Goal: Information Seeking & Learning: Learn about a topic

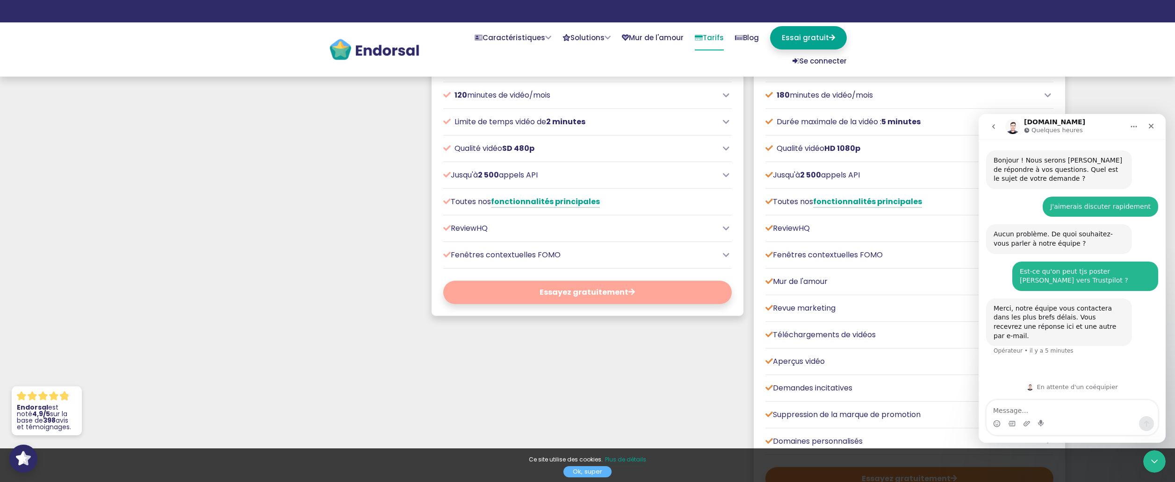
scroll to position [468, 0]
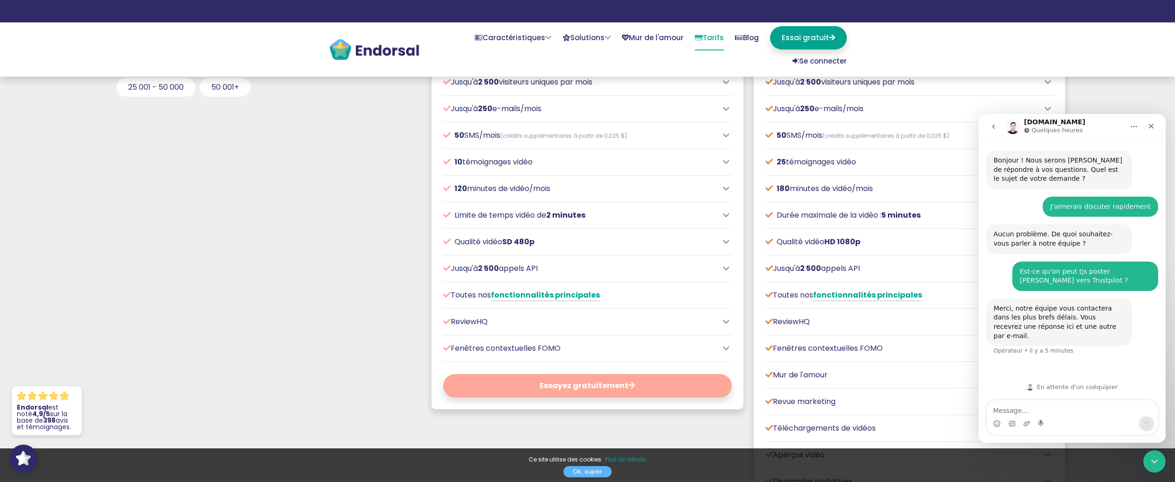
click at [720, 323] on div "ReviewHQ" at bounding box center [587, 322] width 288 height 11
click at [724, 321] on icon at bounding box center [726, 321] width 7 height 7
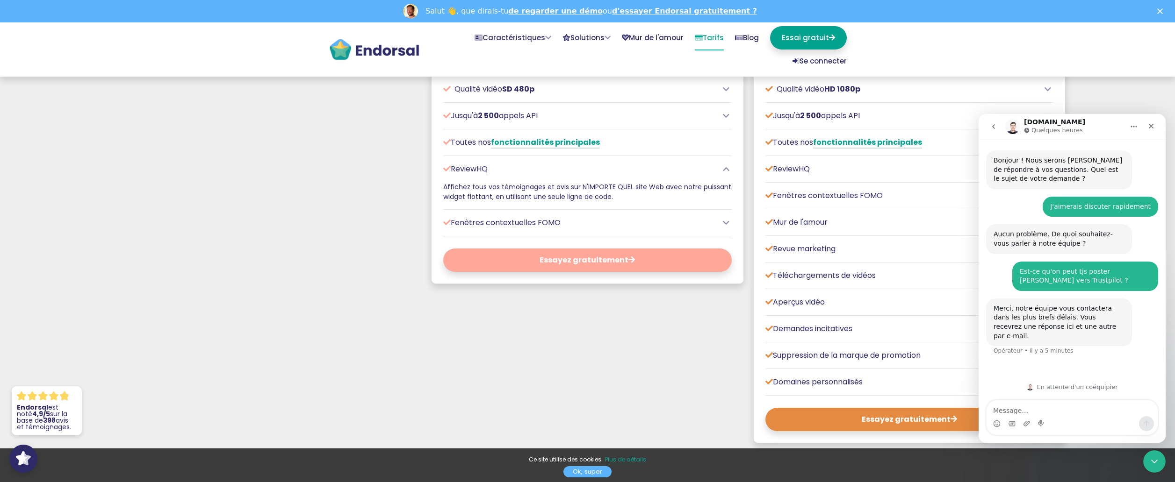
scroll to position [655, 0]
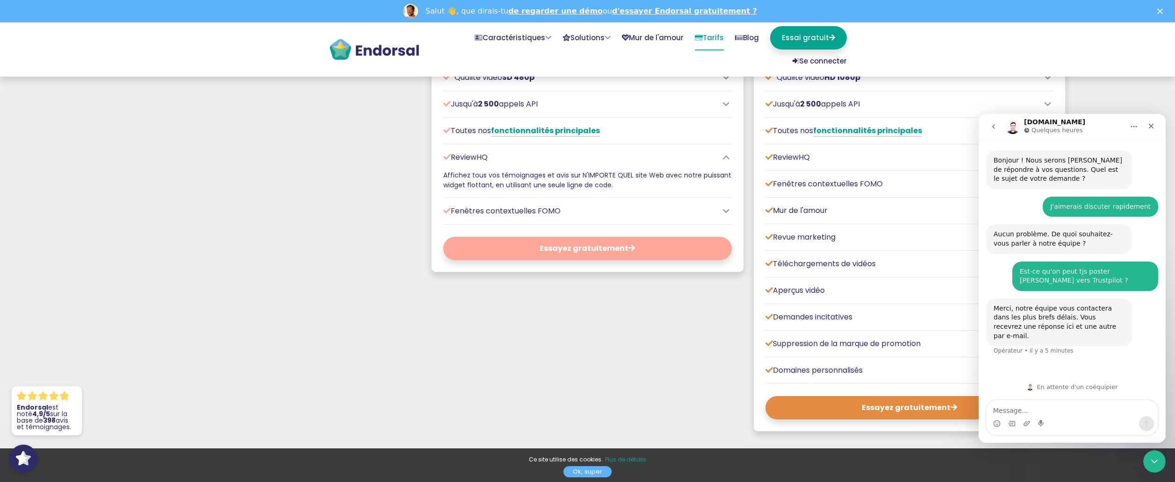
click at [1048, 78] on icon at bounding box center [1047, 77] width 7 height 7
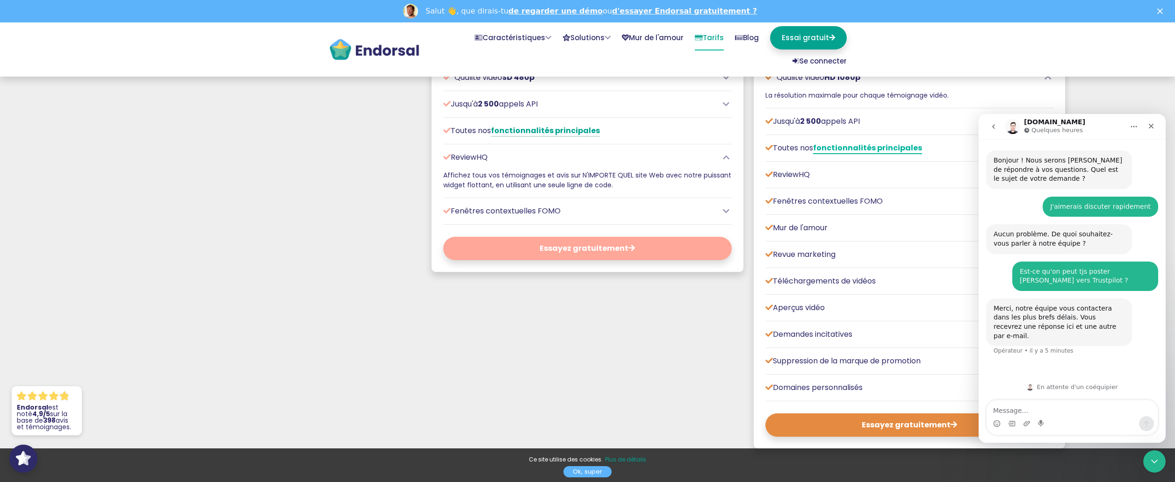
click at [866, 146] on font "fonctionnalités principales" at bounding box center [867, 148] width 109 height 11
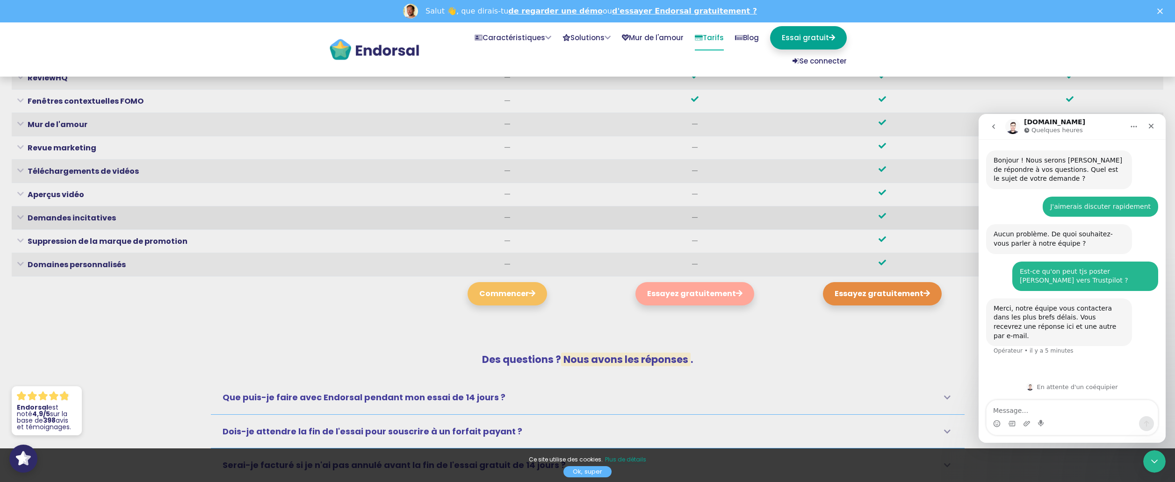
scroll to position [3817, 0]
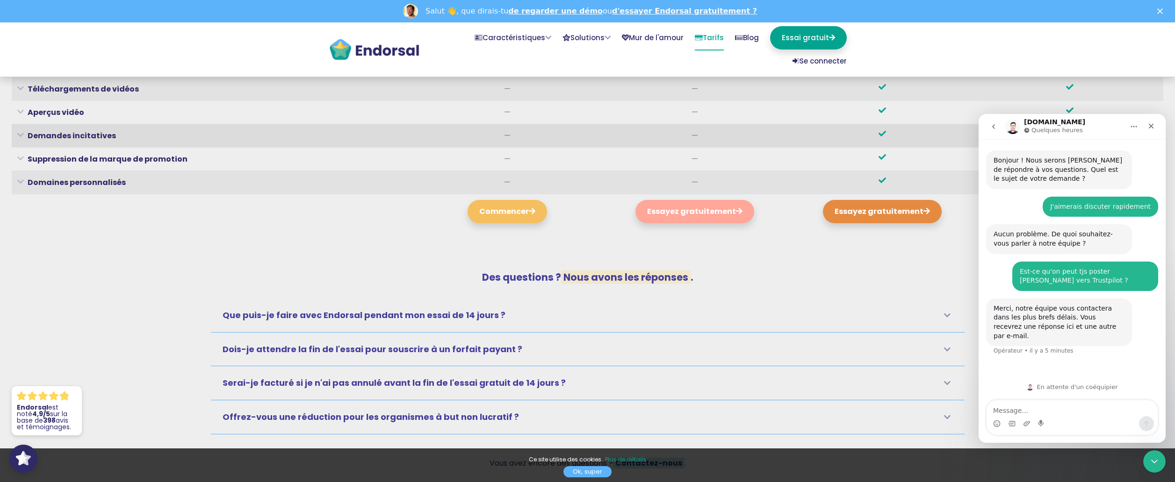
click at [22, 137] on icon at bounding box center [20, 135] width 7 height 2
click at [21, 136] on icon at bounding box center [20, 135] width 7 height 2
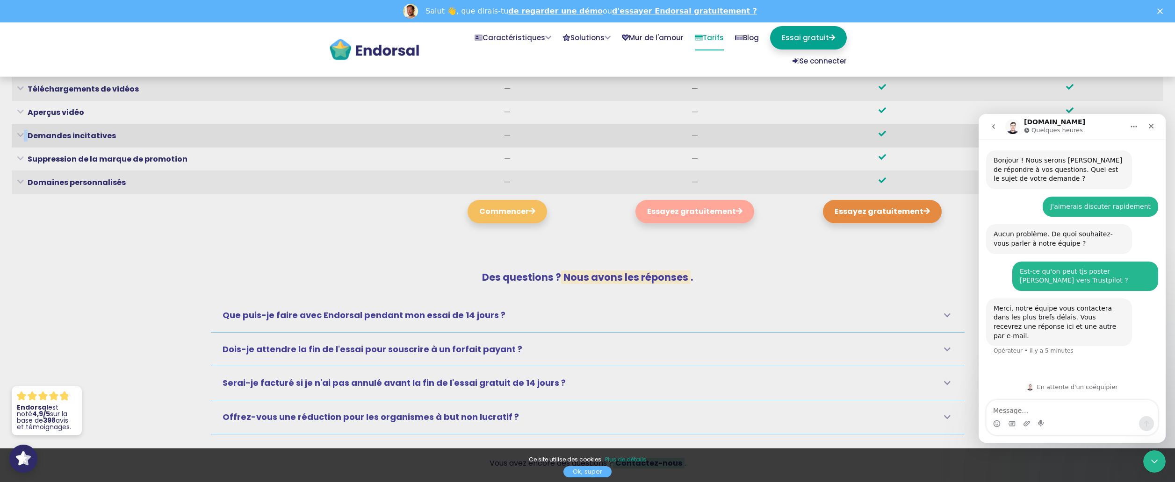
click at [21, 136] on icon at bounding box center [20, 135] width 7 height 2
click at [20, 134] on icon at bounding box center [20, 135] width 7 height 2
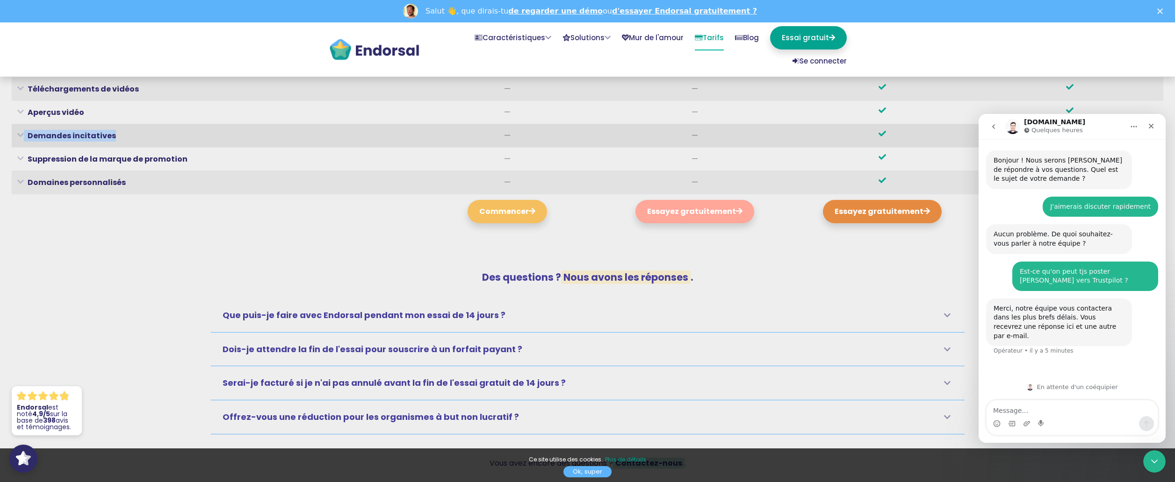
click at [20, 134] on icon at bounding box center [20, 135] width 7 height 2
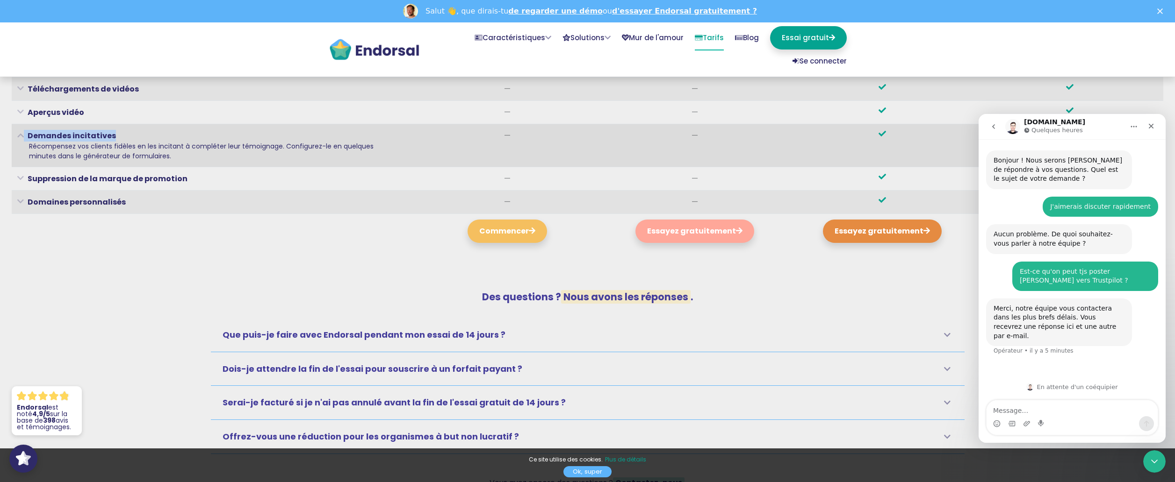
click at [20, 134] on icon at bounding box center [20, 135] width 7 height 2
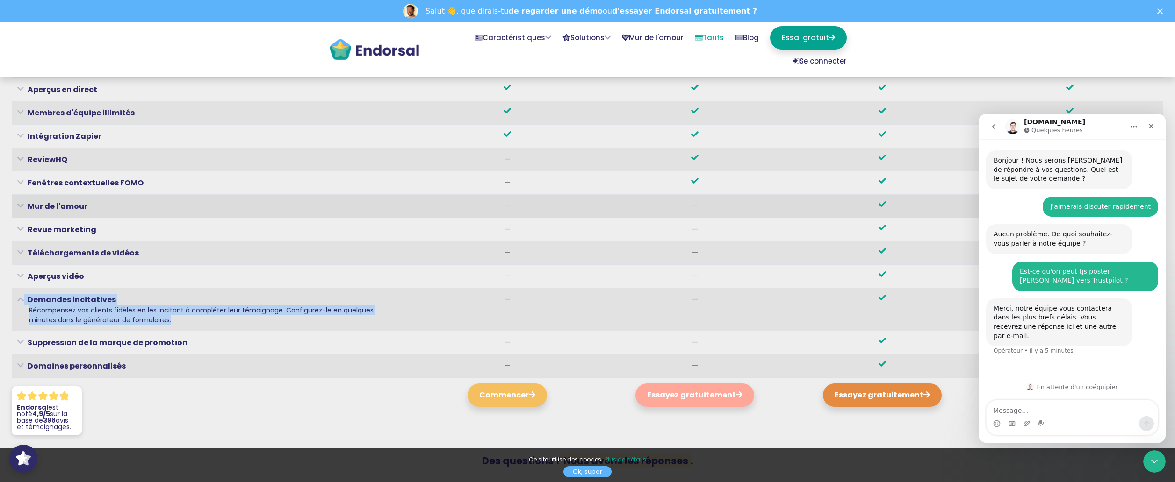
scroll to position [3630, 0]
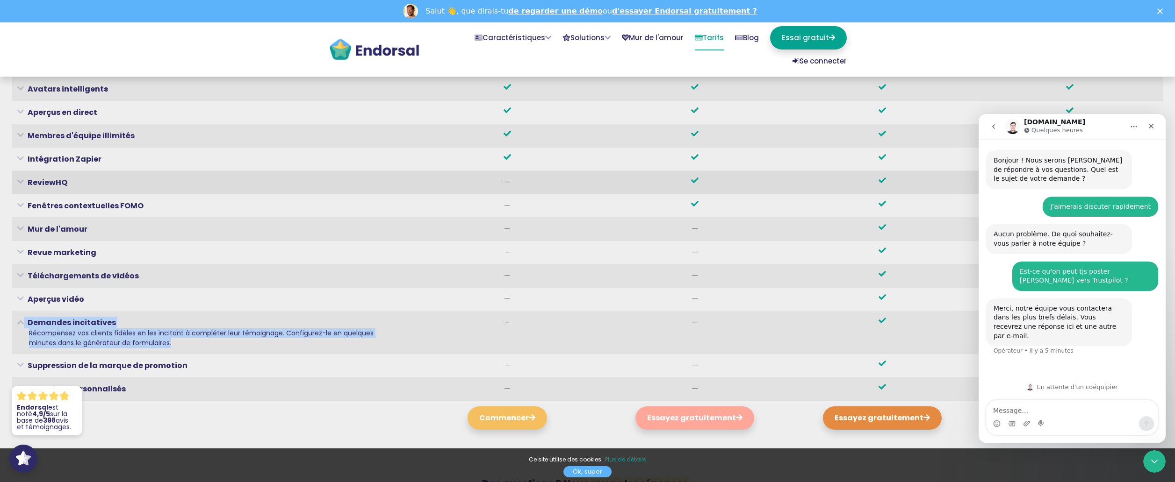
click at [16, 181] on th "ReviewHQ Affichez tous vos témoignages et avis sur N'IMPORTE QUEL site Web avec…" at bounding box center [213, 182] width 402 height 23
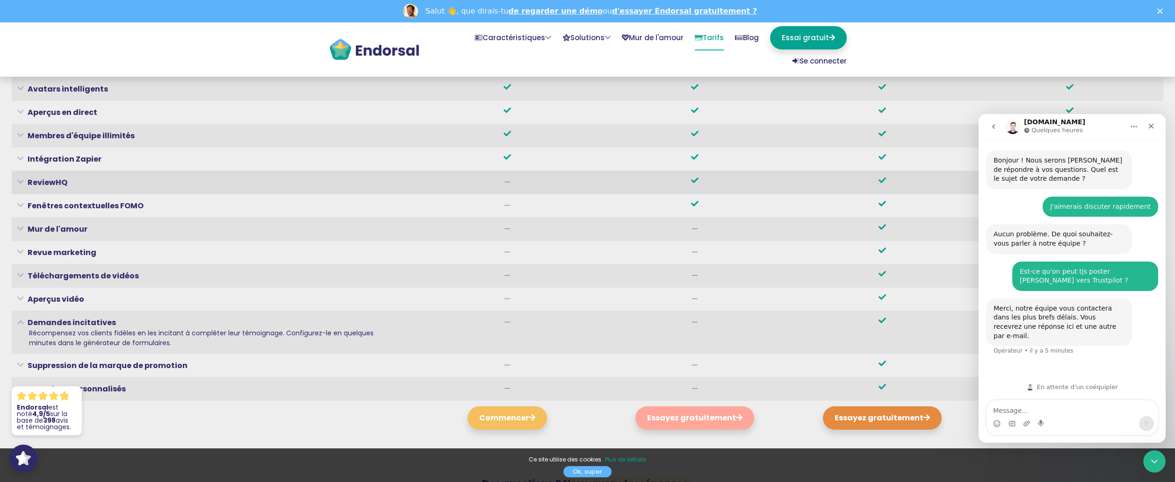
click at [23, 181] on icon at bounding box center [20, 182] width 7 height 2
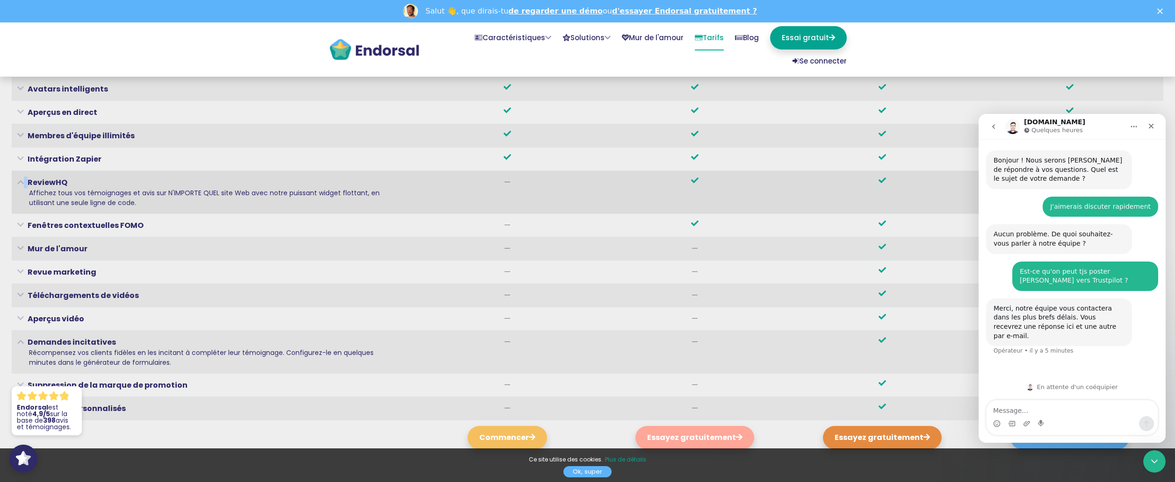
click at [23, 181] on icon at bounding box center [20, 182] width 7 height 2
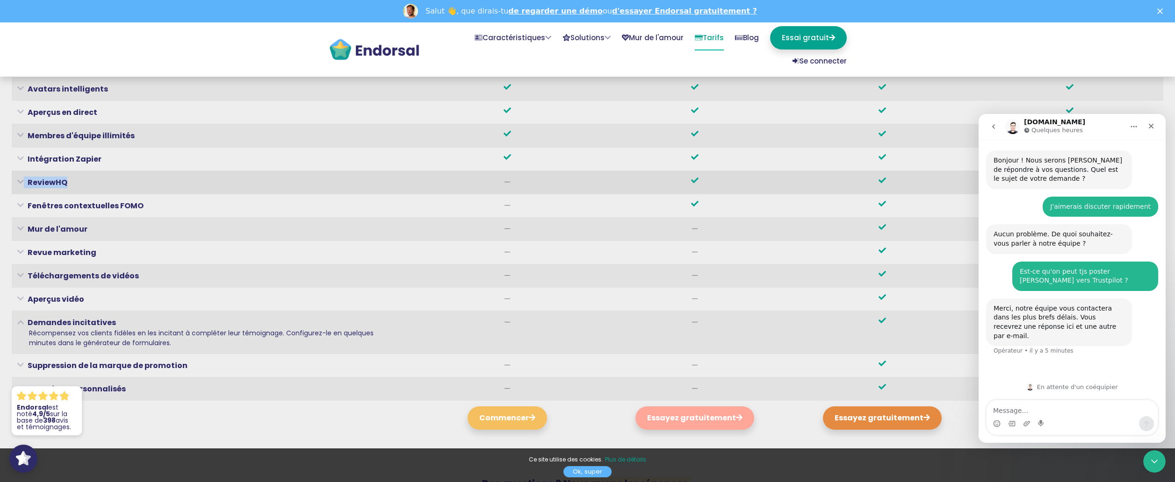
click at [23, 181] on icon at bounding box center [20, 182] width 7 height 2
click at [17, 181] on icon at bounding box center [20, 182] width 7 height 2
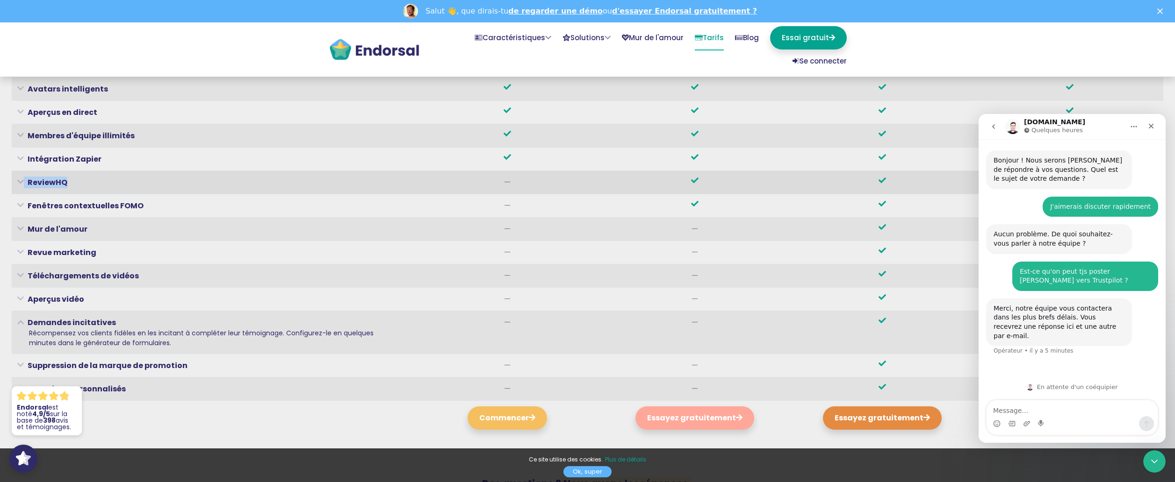
click at [17, 181] on icon at bounding box center [20, 182] width 7 height 2
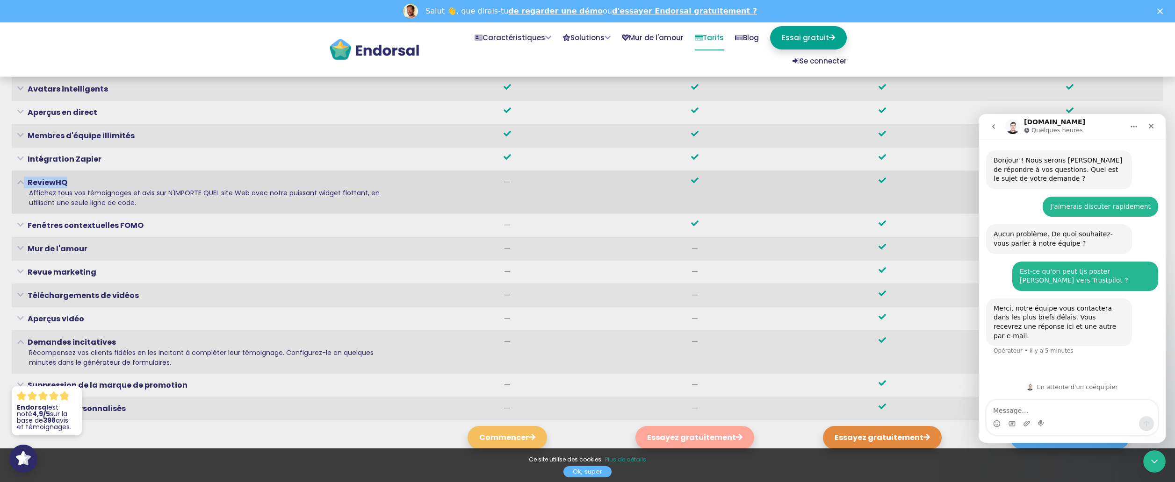
click at [17, 181] on icon at bounding box center [20, 182] width 7 height 2
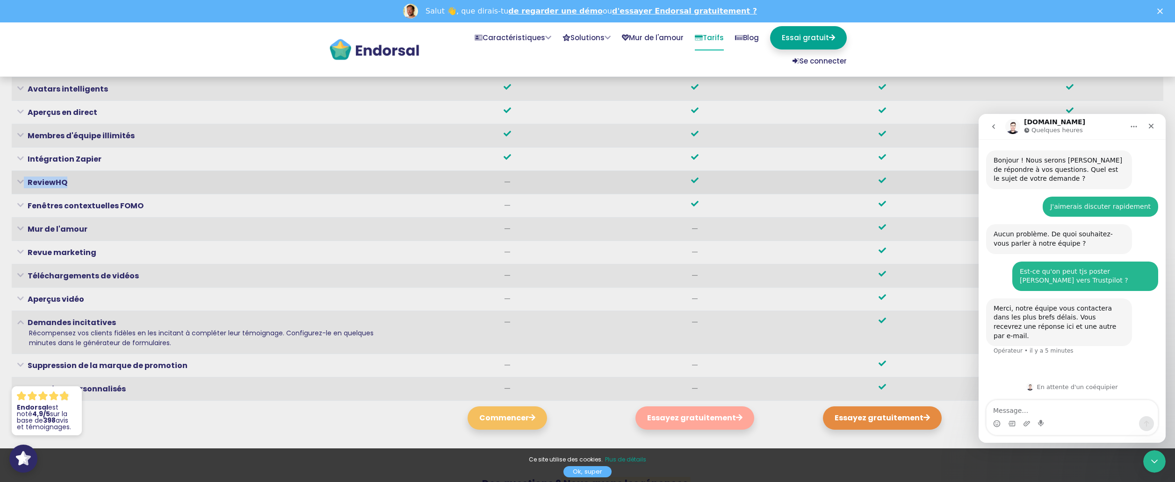
click at [17, 181] on icon at bounding box center [20, 182] width 7 height 2
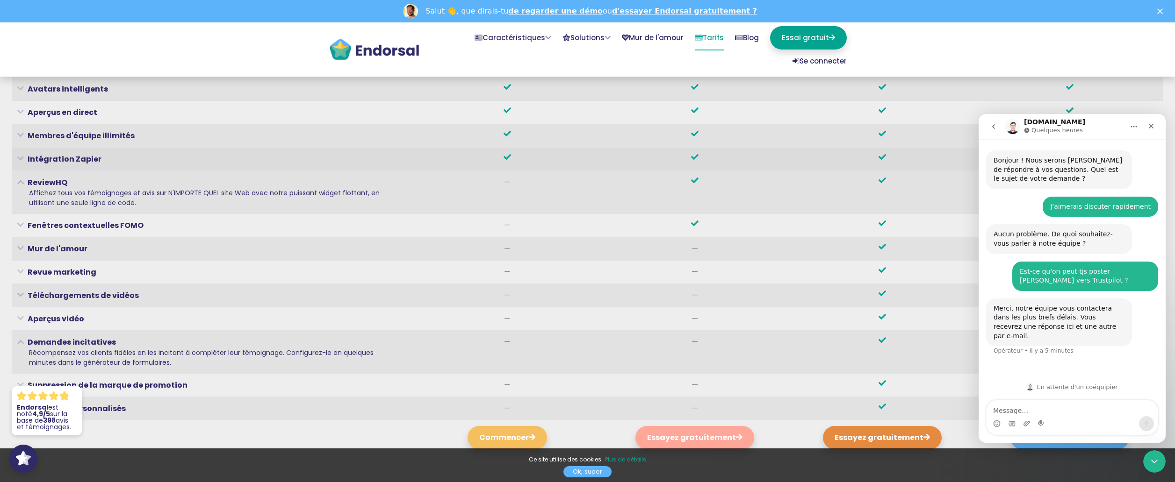
click at [20, 160] on icon at bounding box center [20, 159] width 7 height 2
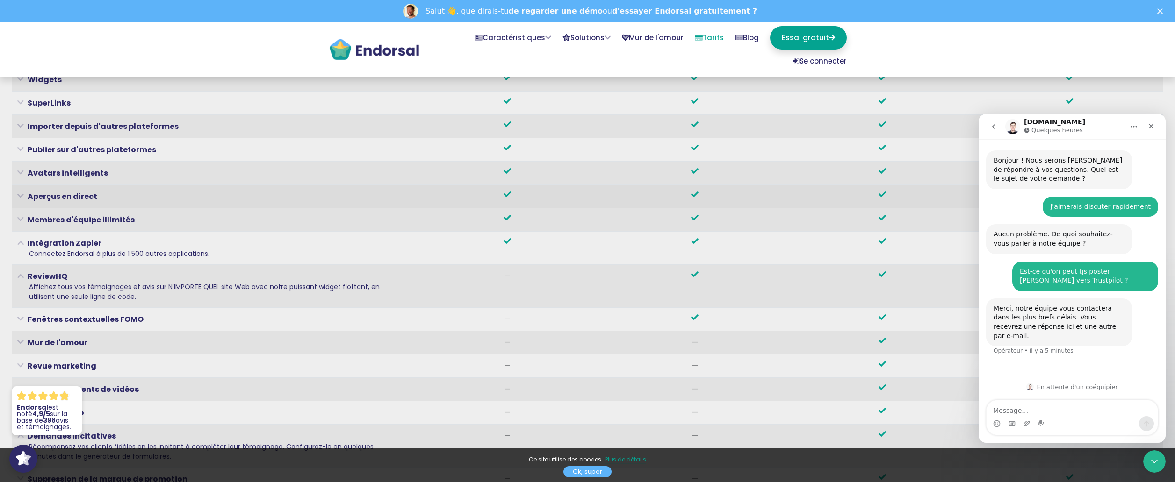
scroll to position [3536, 0]
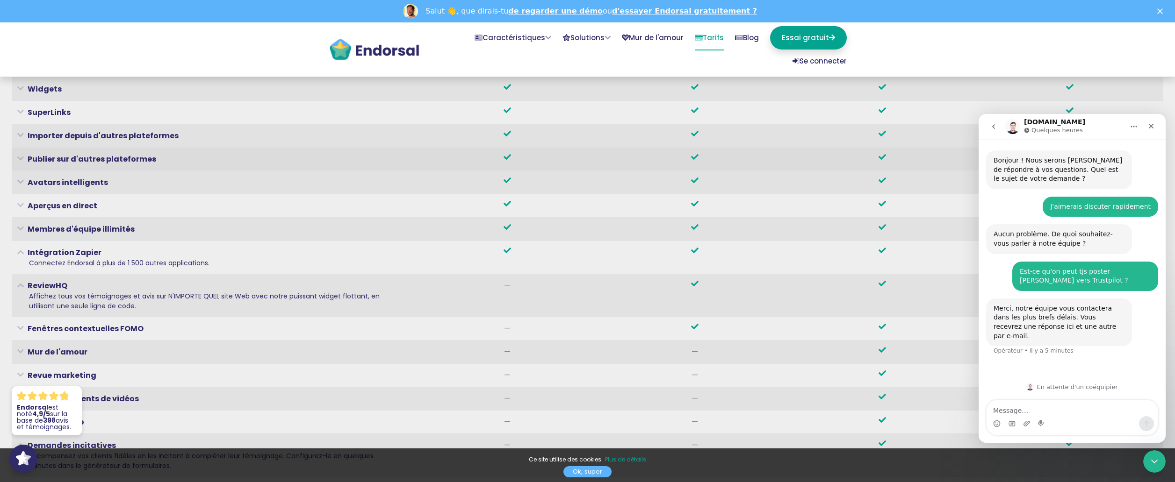
click at [19, 160] on icon at bounding box center [20, 159] width 7 height 2
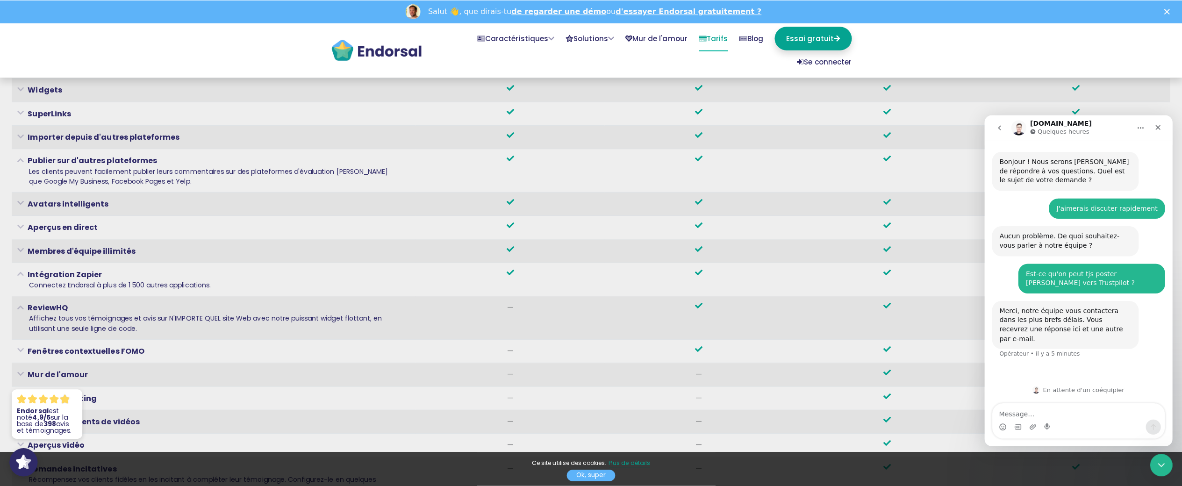
scroll to position [3541, 0]
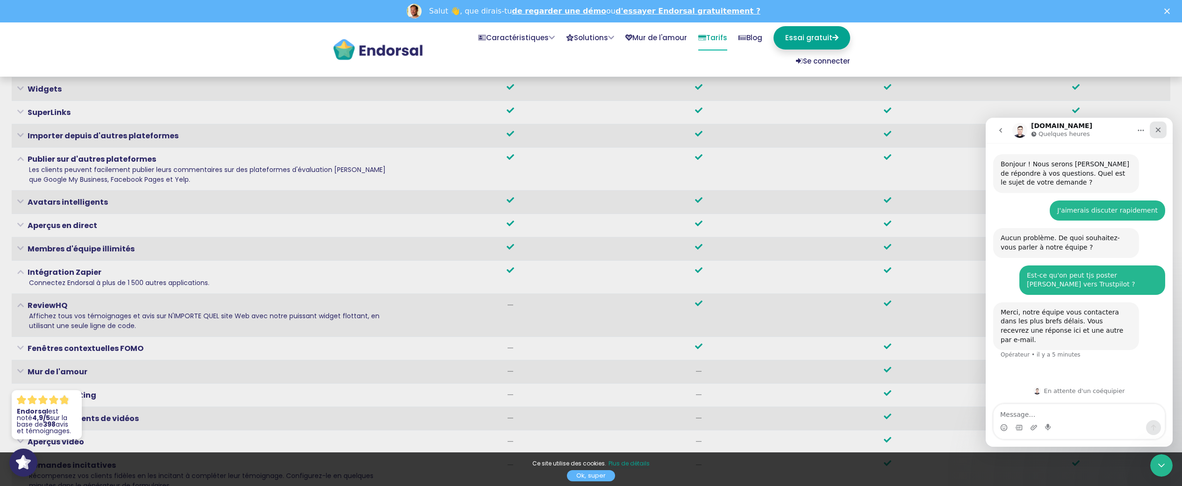
click at [1157, 134] on div "Fermer" at bounding box center [1158, 130] width 17 height 17
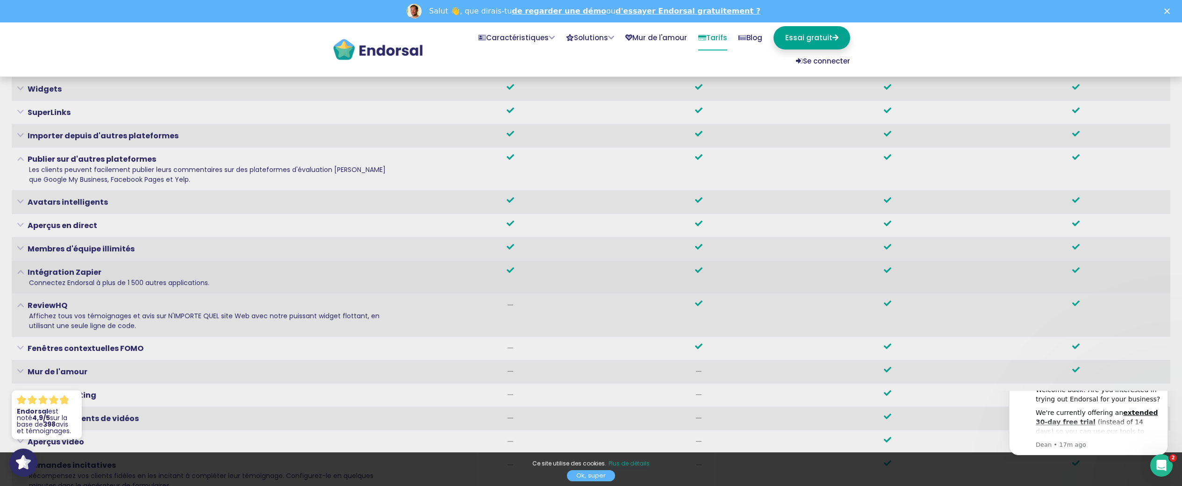
scroll to position [0, 0]
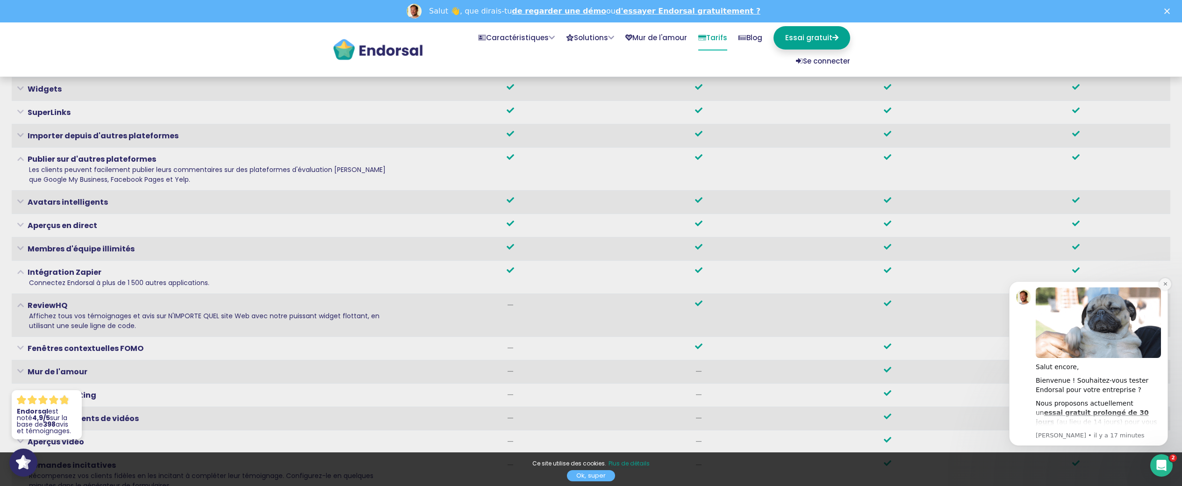
click at [1162, 282] on button "Notification de rejet" at bounding box center [1165, 284] width 12 height 12
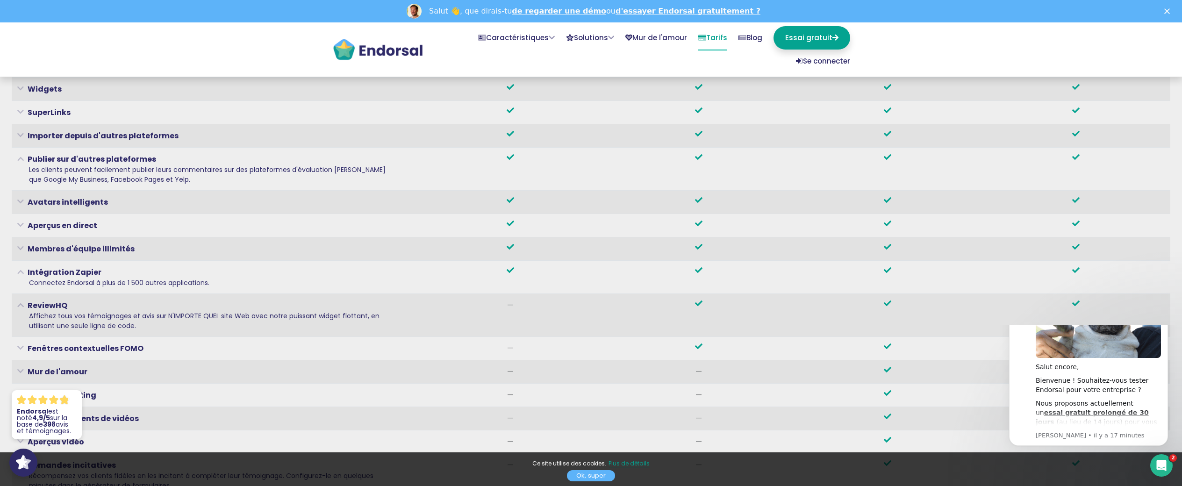
click at [1162, 325] on html "Salut encore, Bienvenue ! Souhaitez-vous tester Endorsal pour votre entreprise …" at bounding box center [1088, 388] width 187 height 126
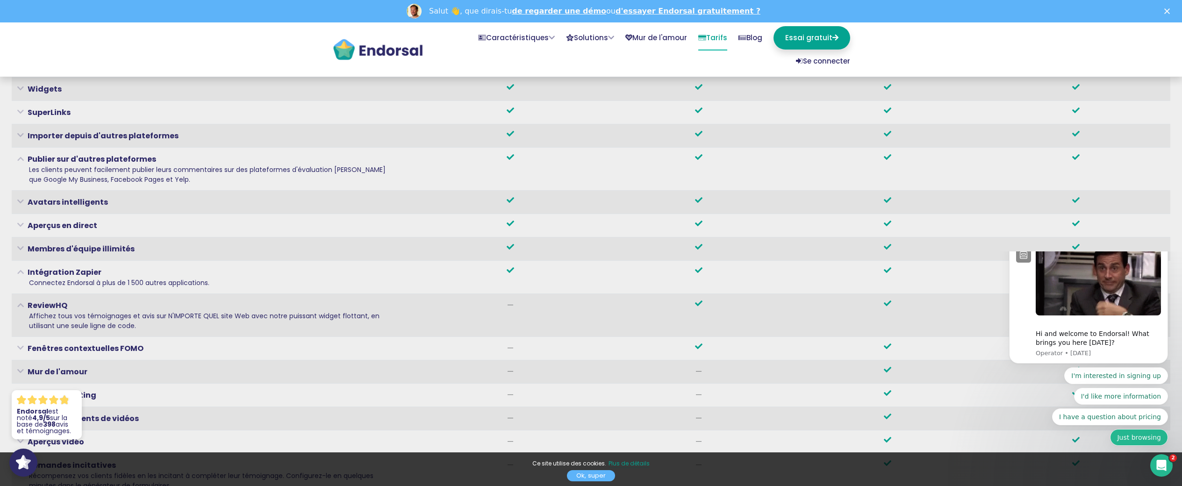
click at [1152, 438] on button "Just browsing" at bounding box center [1139, 437] width 58 height 17
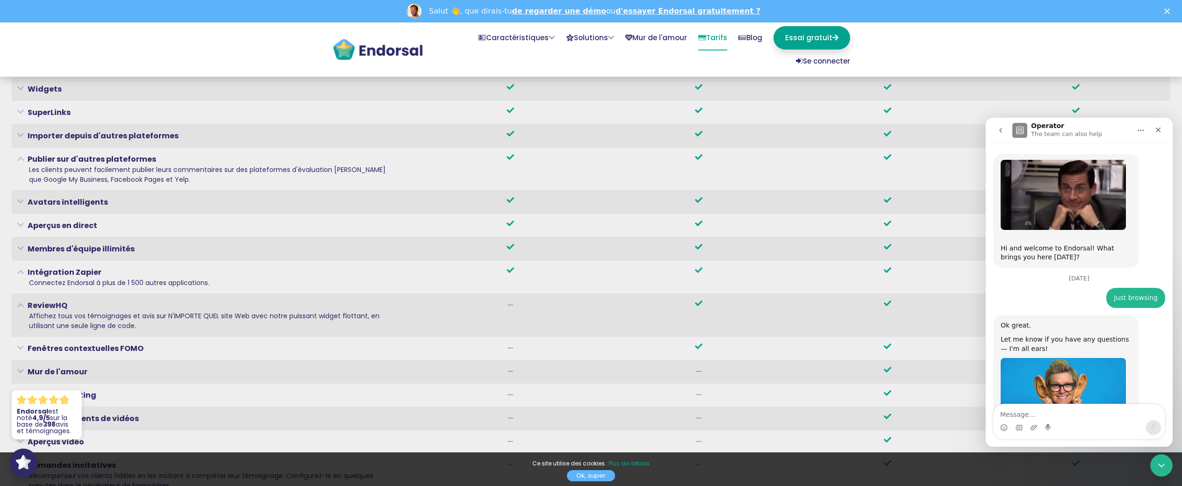
scroll to position [50, 0]
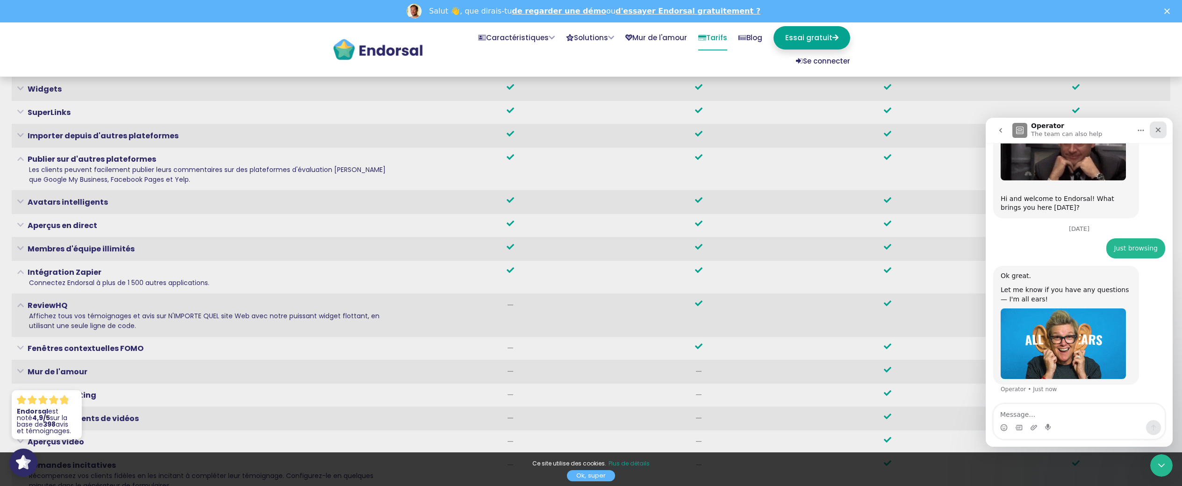
click at [1158, 127] on icon "Close" at bounding box center [1158, 129] width 7 height 7
click at [1158, 127] on th at bounding box center [1076, 135] width 189 height 23
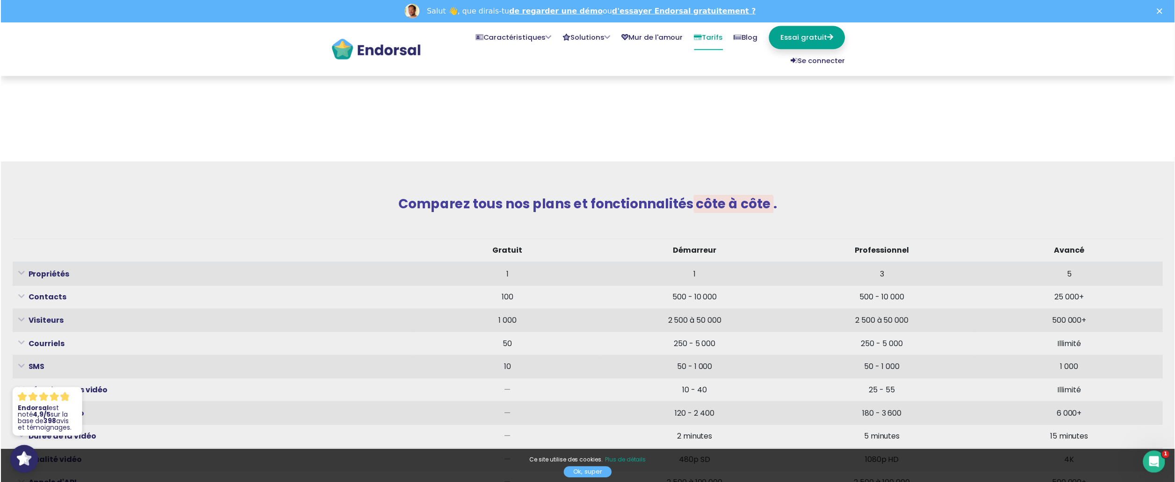
scroll to position [3068, 0]
click at [578, 35] on font "Solutions" at bounding box center [587, 38] width 34 height 10
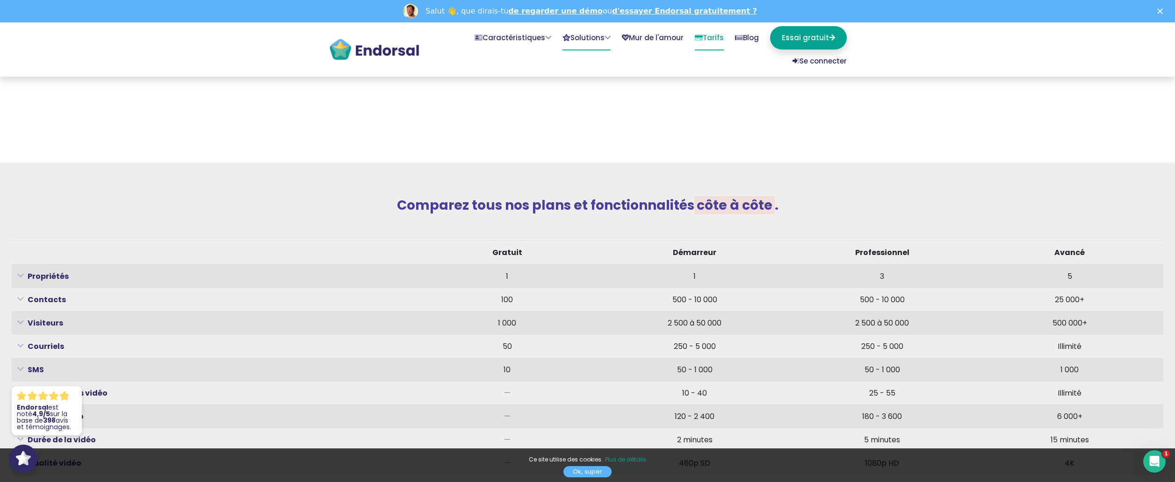
click at [578, 35] on font "Solutions" at bounding box center [587, 38] width 34 height 10
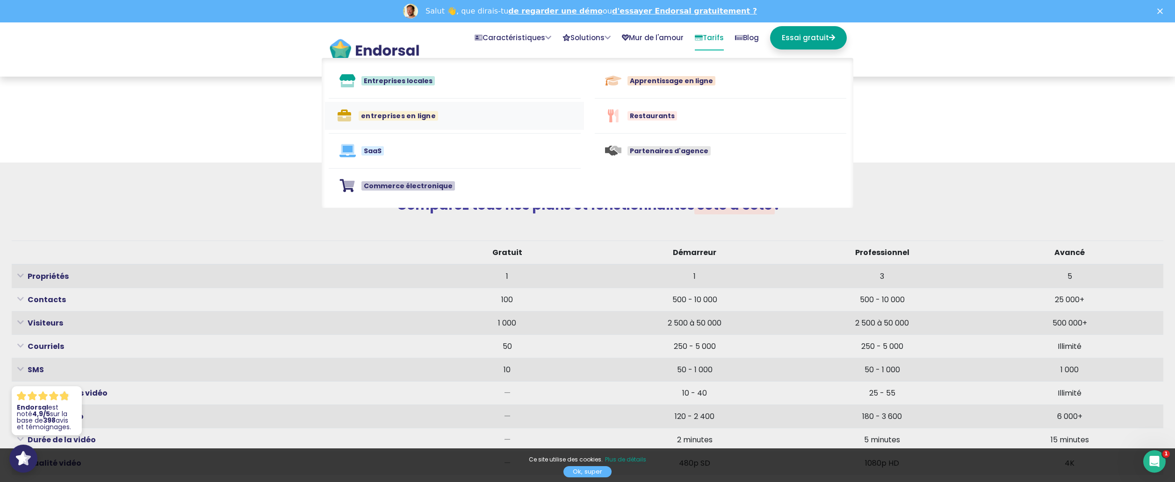
click at [439, 117] on div "entreprises en ligne" at bounding box center [469, 116] width 221 height 10
click at [439, 117] on div at bounding box center [587, 122] width 769 height 12
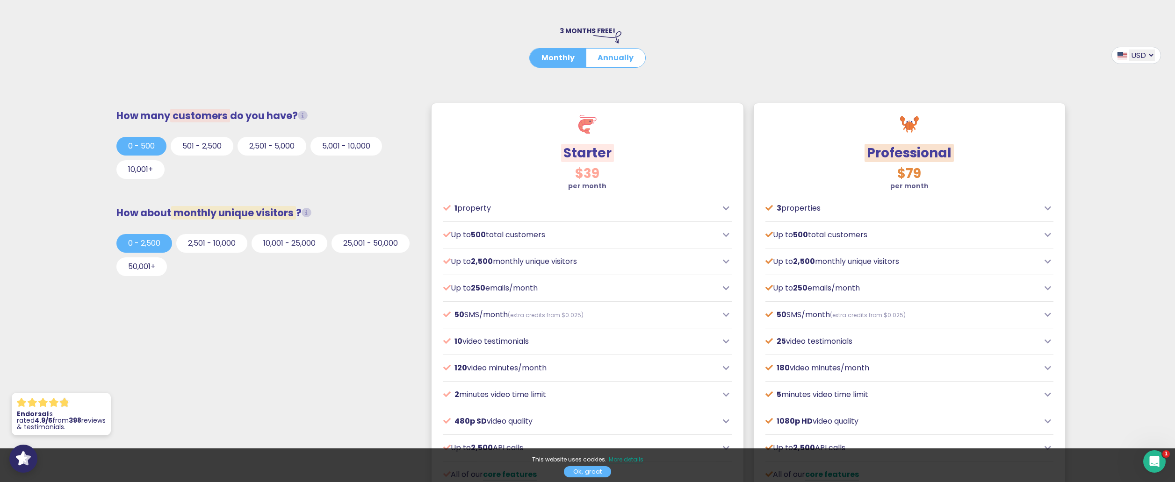
scroll to position [281, 0]
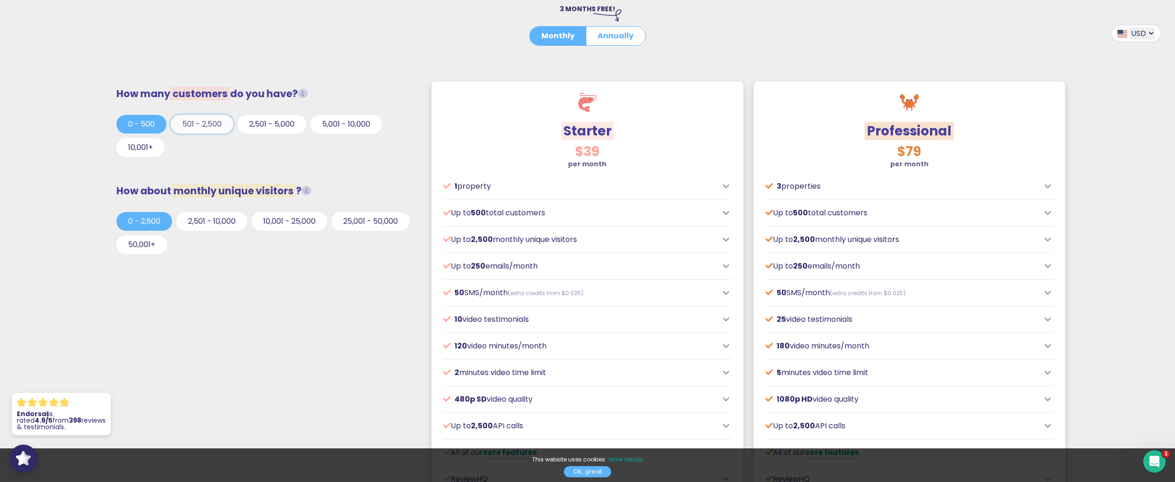
click at [198, 125] on button "501 - 2,500" at bounding box center [202, 124] width 63 height 19
click at [724, 322] on icon at bounding box center [726, 319] width 7 height 7
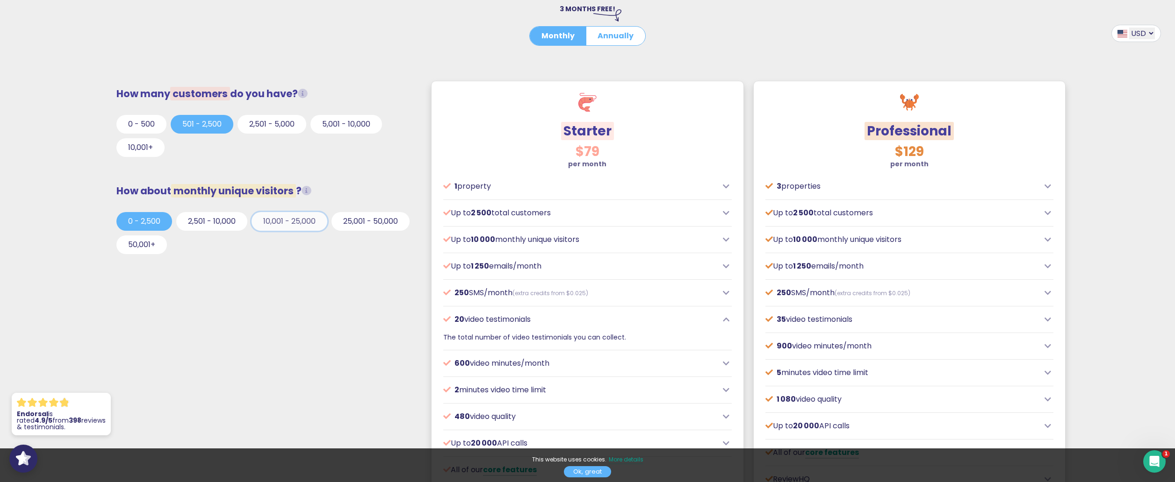
click at [281, 220] on button "10,001 - 25,000" at bounding box center [290, 221] width 76 height 19
click at [219, 219] on button "2,501 - 10,000" at bounding box center [211, 221] width 71 height 19
click at [149, 218] on button "0 - 2,500" at bounding box center [144, 221] width 56 height 19
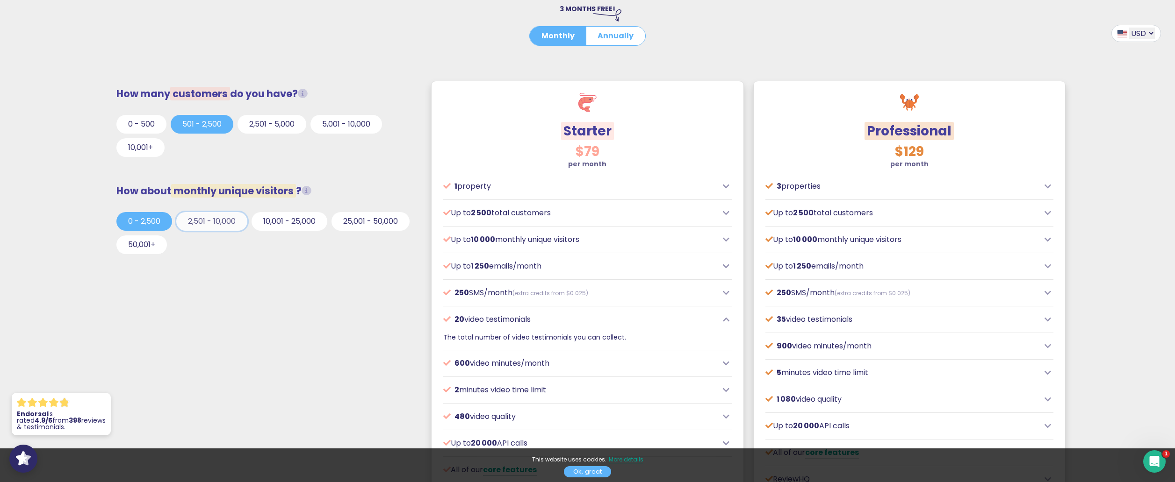
click at [200, 223] on button "2,501 - 10,000" at bounding box center [211, 221] width 71 height 19
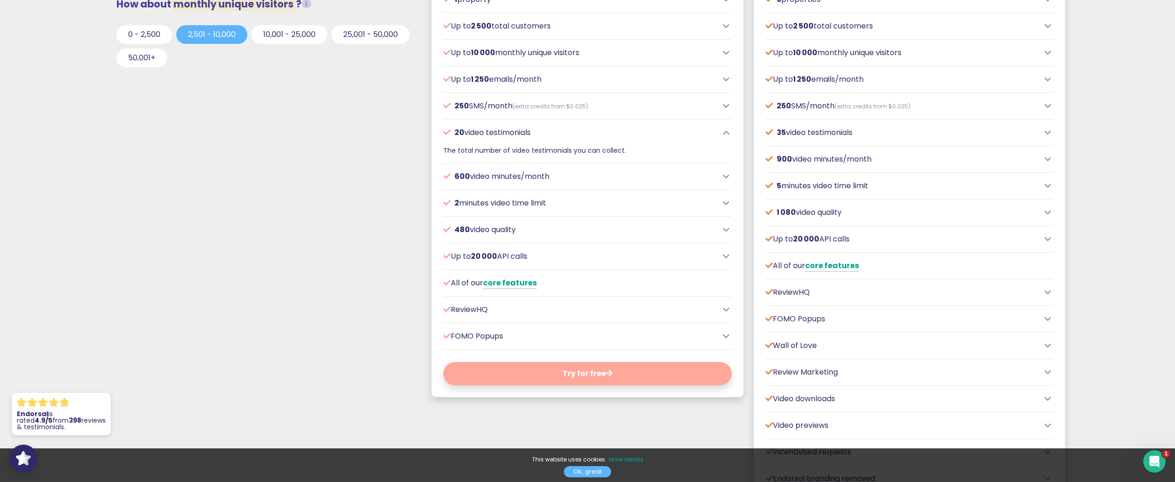
click at [797, 378] on p "Review Marketing" at bounding box center [902, 372] width 274 height 11
click at [1049, 372] on icon at bounding box center [1047, 372] width 7 height 7
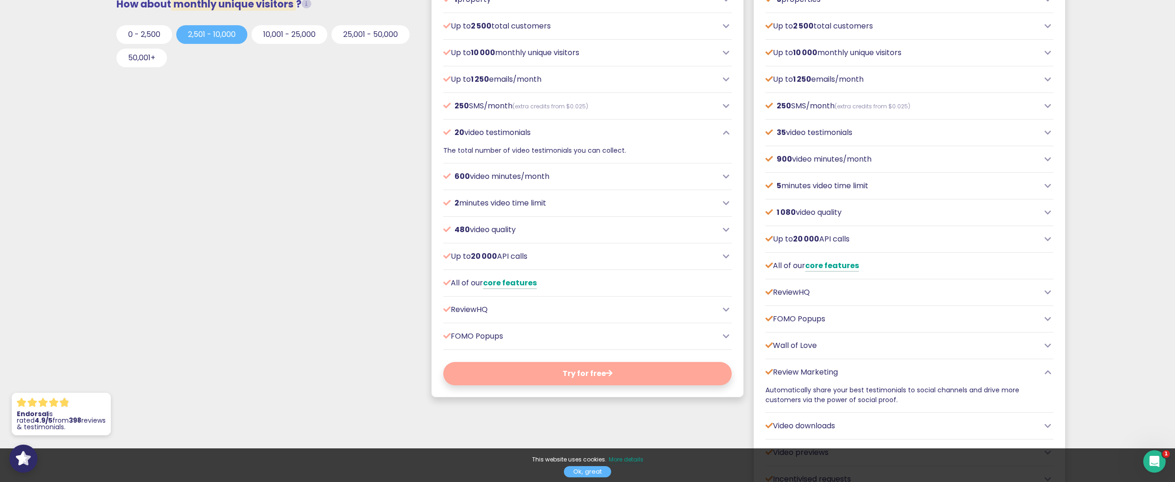
click at [1049, 372] on icon at bounding box center [1047, 372] width 7 height 7
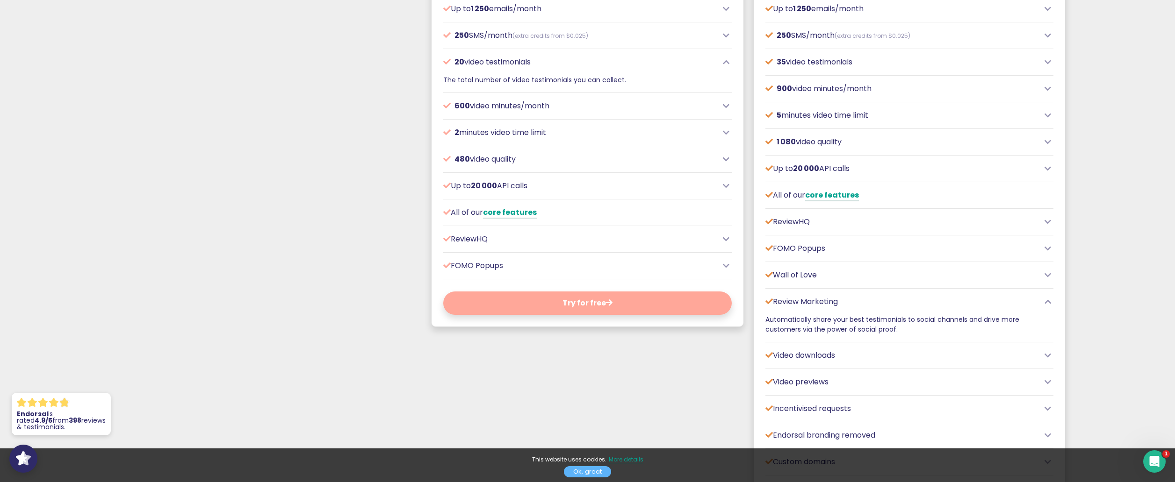
scroll to position [561, 0]
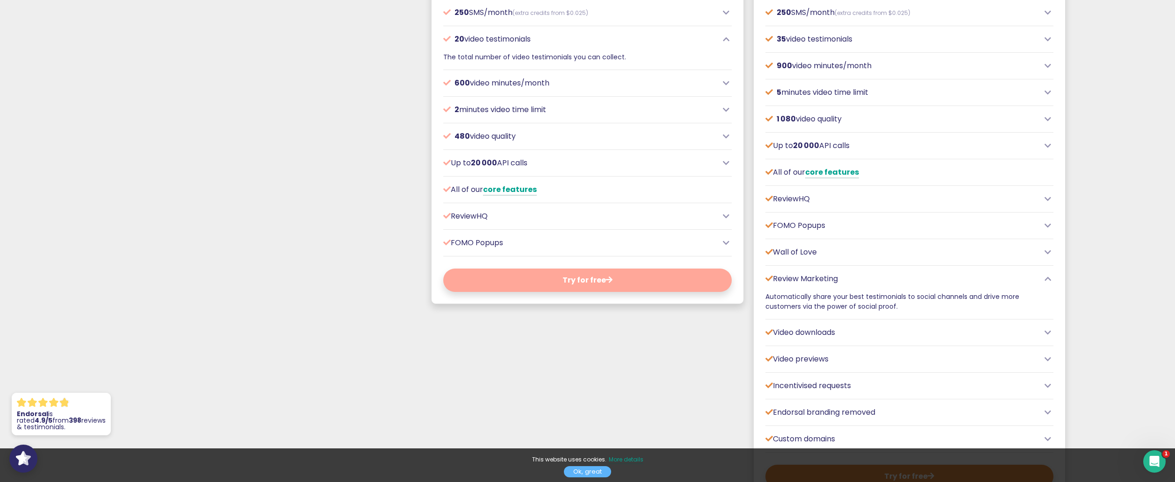
click at [1049, 331] on icon at bounding box center [1047, 332] width 7 height 7
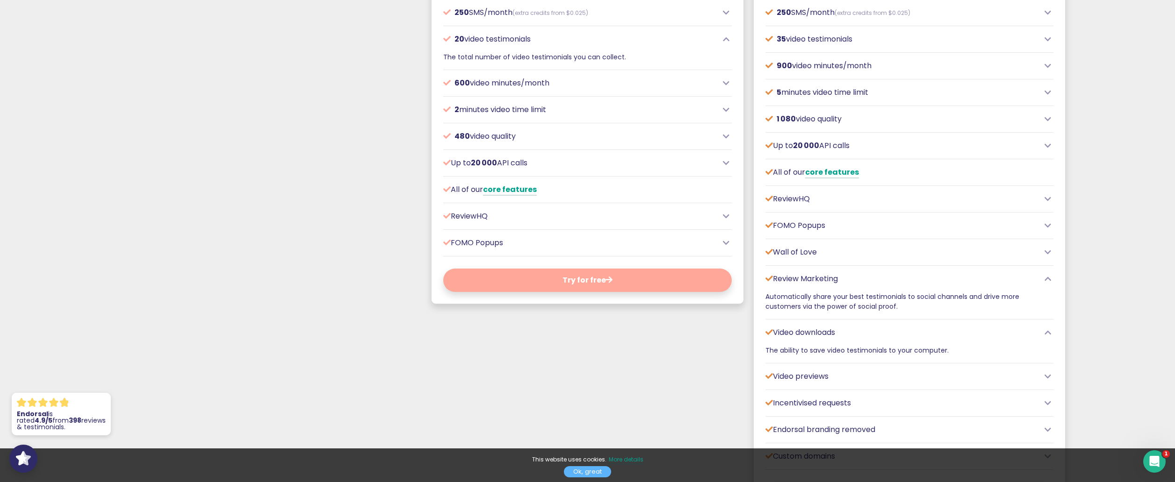
click at [1049, 331] on icon at bounding box center [1047, 332] width 7 height 7
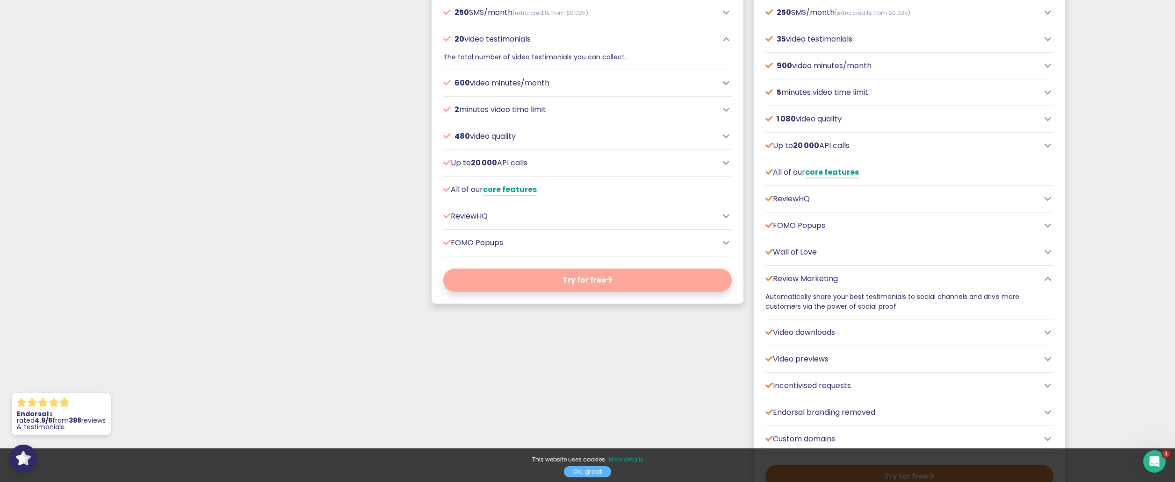
click at [1049, 331] on icon at bounding box center [1047, 332] width 7 height 7
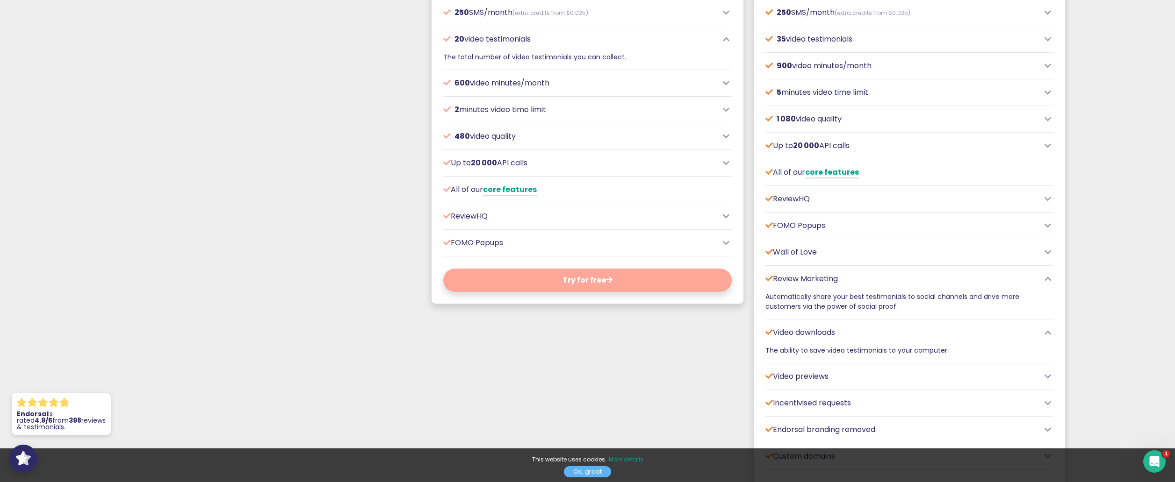
click at [1045, 375] on icon at bounding box center [1047, 376] width 7 height 7
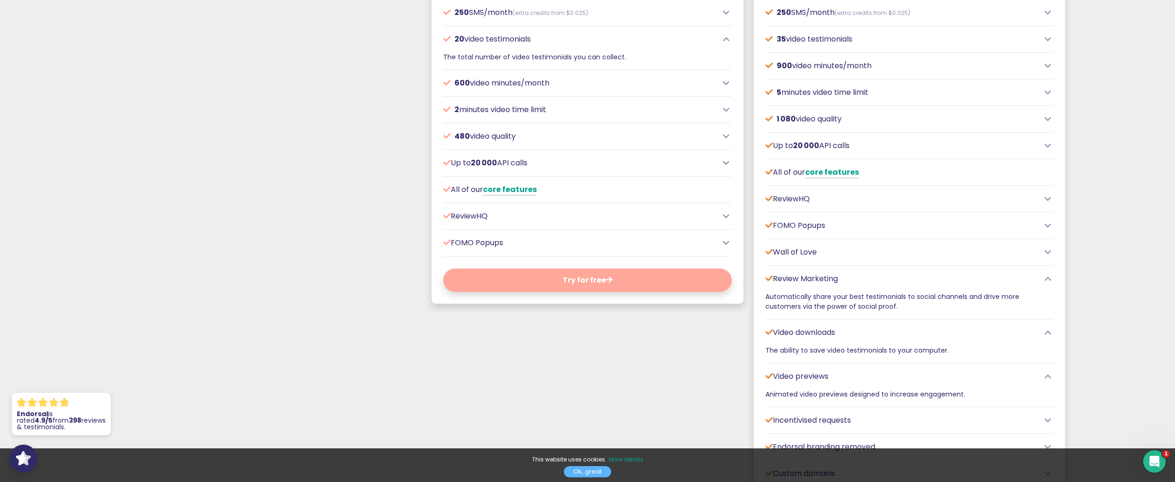
click at [1045, 375] on icon at bounding box center [1047, 376] width 7 height 7
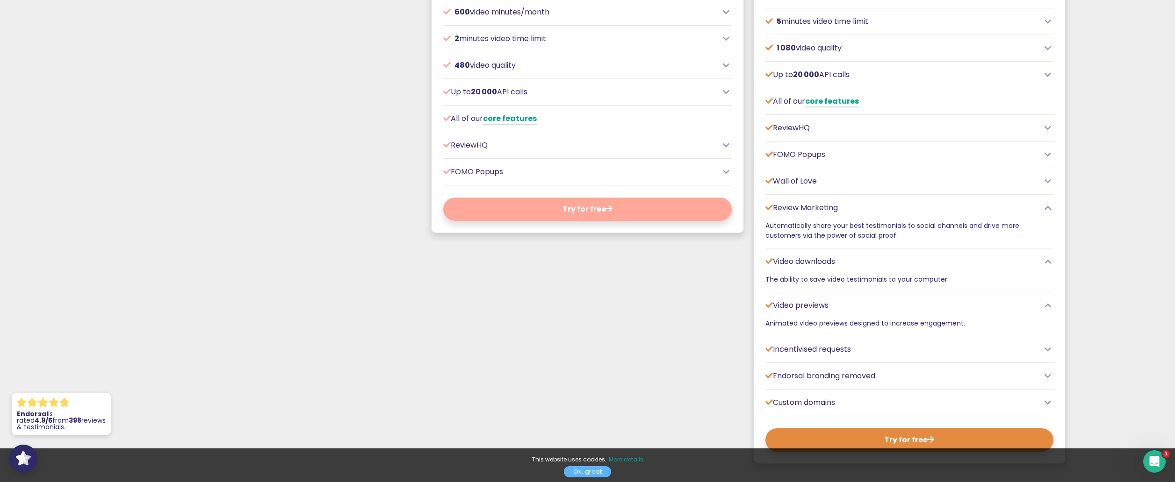
scroll to position [655, 0]
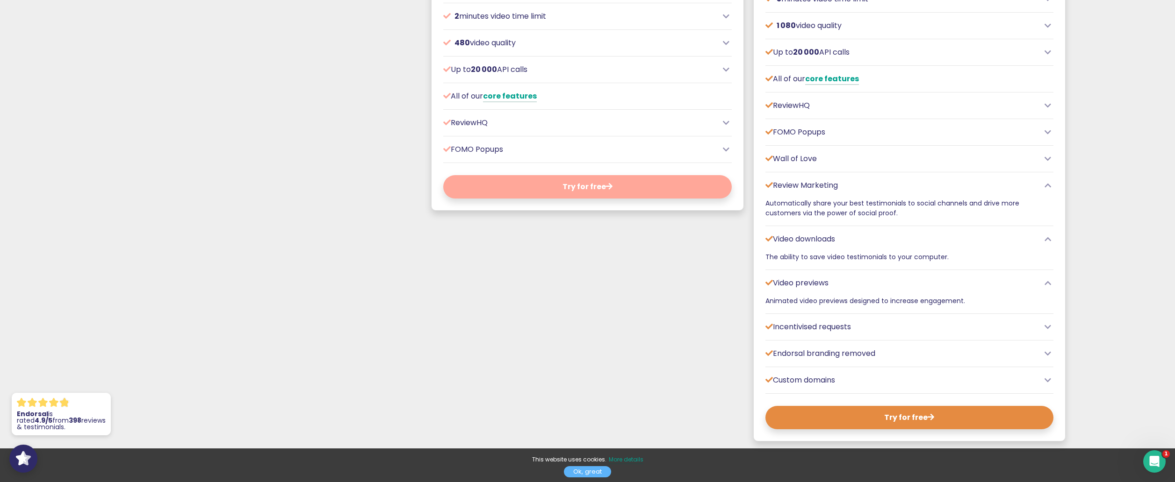
click at [1045, 327] on icon at bounding box center [1047, 327] width 7 height 7
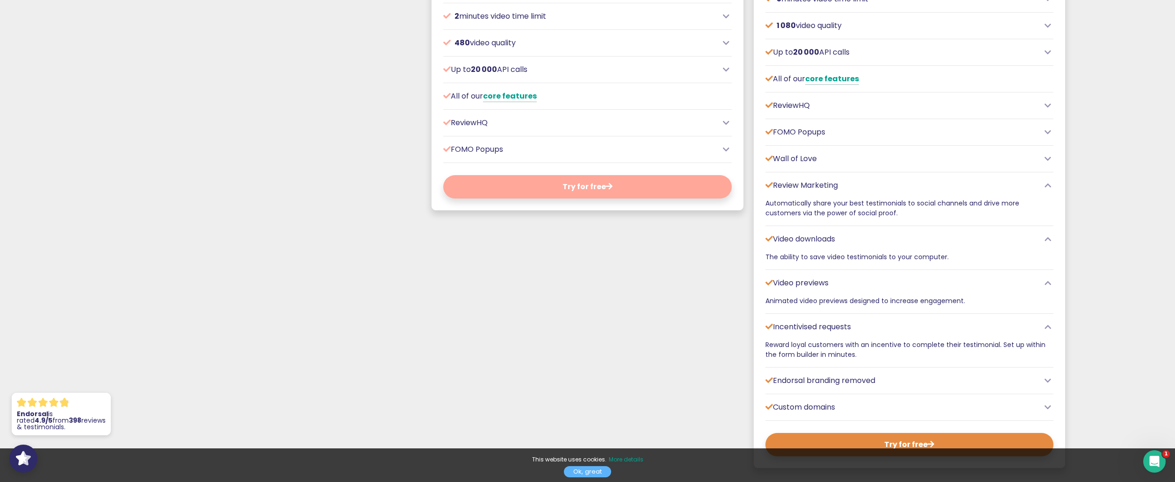
click at [1045, 327] on icon at bounding box center [1047, 327] width 7 height 7
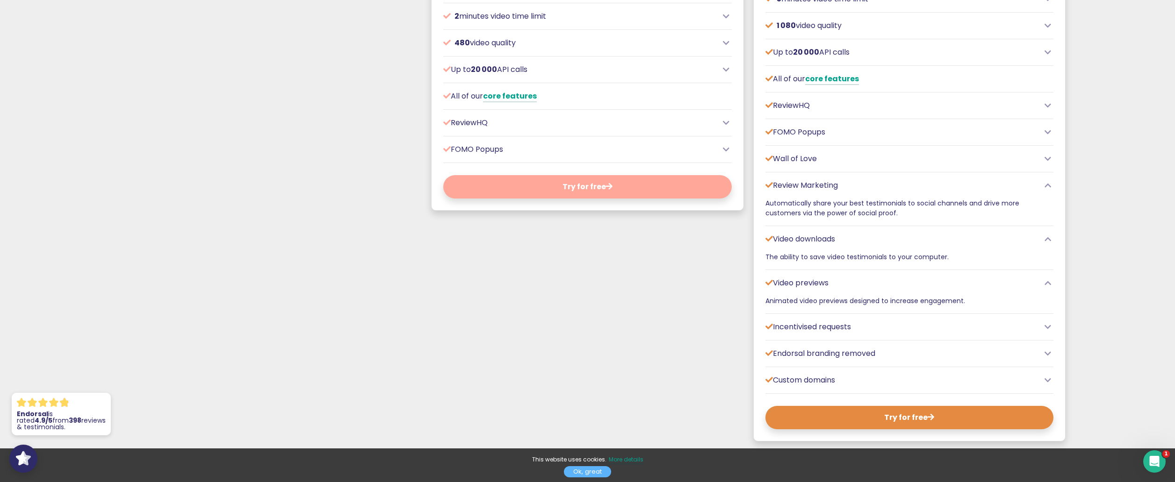
click at [1045, 327] on icon at bounding box center [1047, 327] width 7 height 7
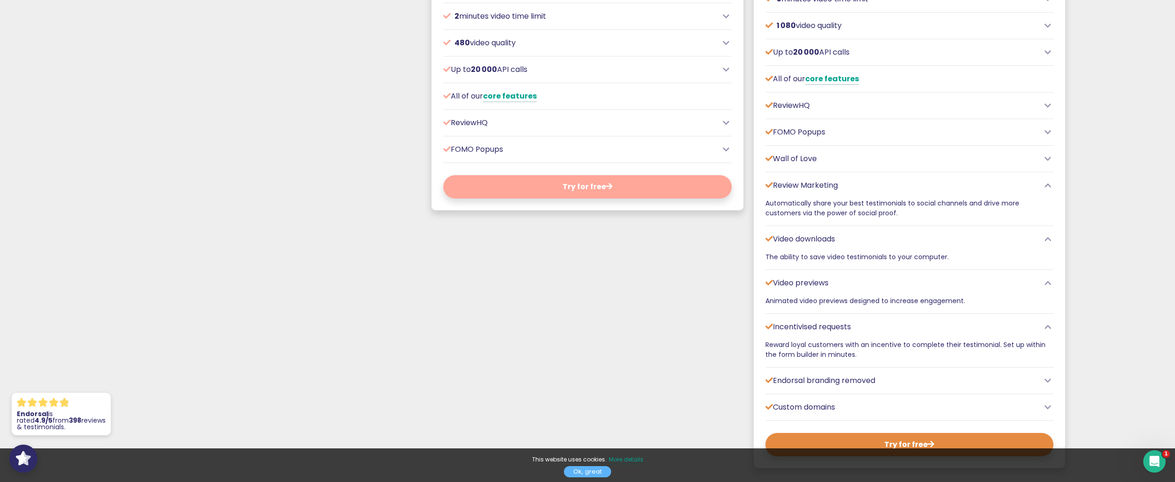
click at [1048, 382] on icon at bounding box center [1047, 380] width 7 height 7
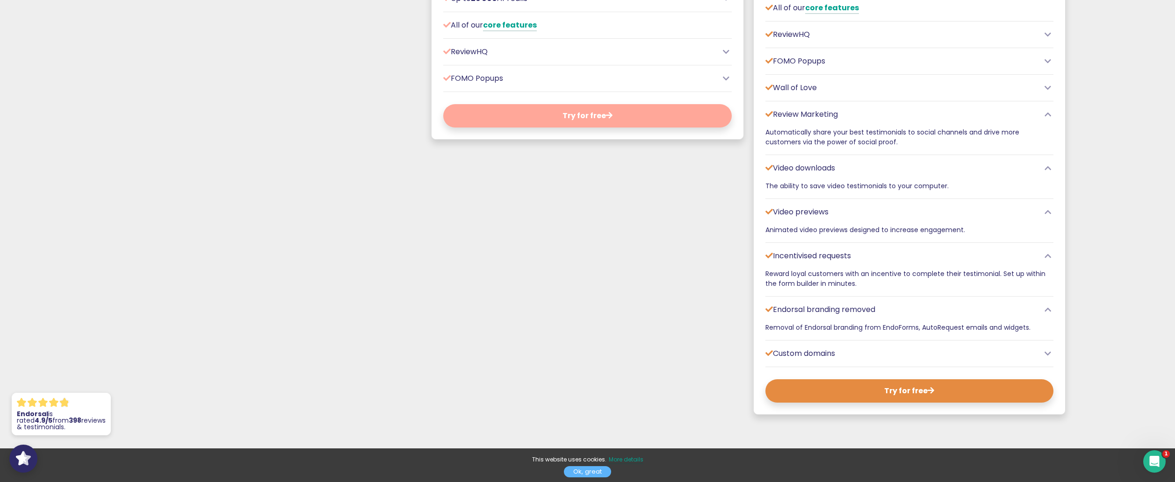
scroll to position [748, 0]
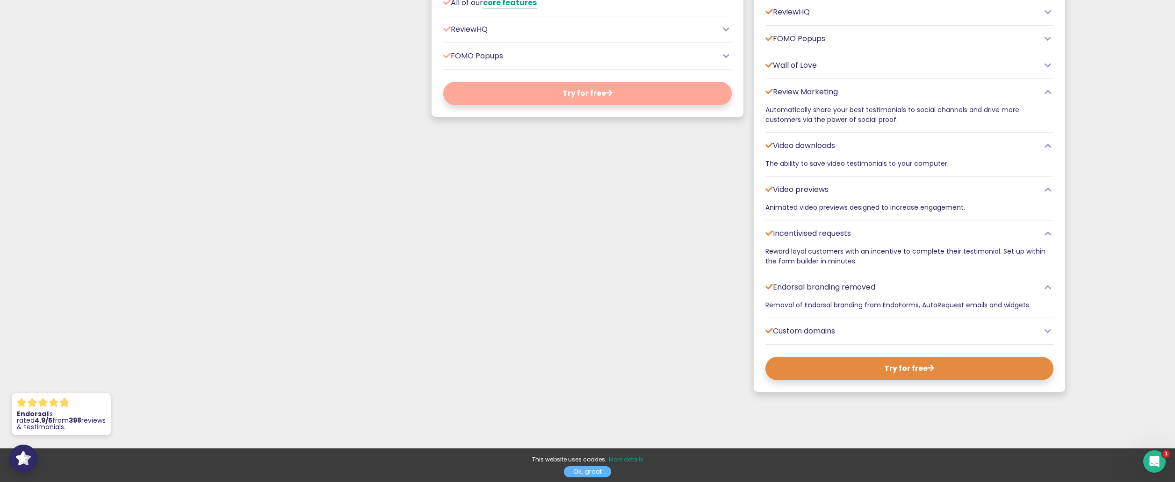
click at [1047, 331] on icon at bounding box center [1047, 331] width 7 height 7
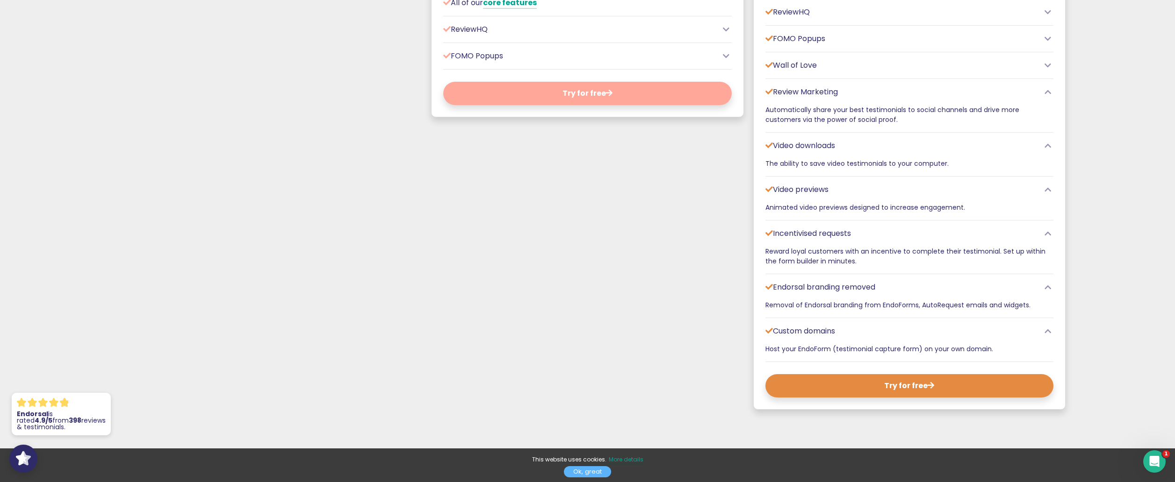
click at [1047, 331] on icon at bounding box center [1047, 331] width 7 height 7
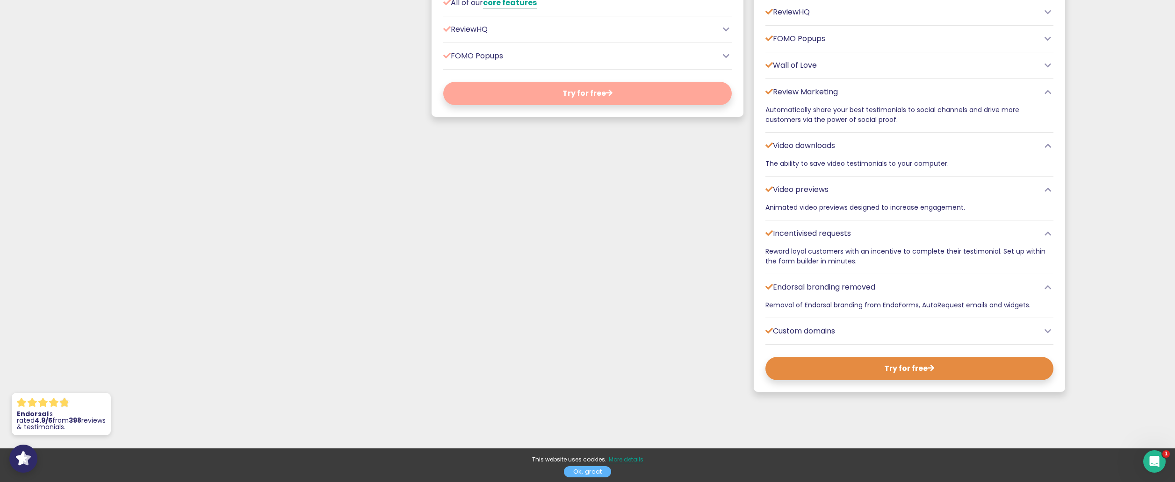
click at [1047, 331] on icon at bounding box center [1047, 331] width 7 height 7
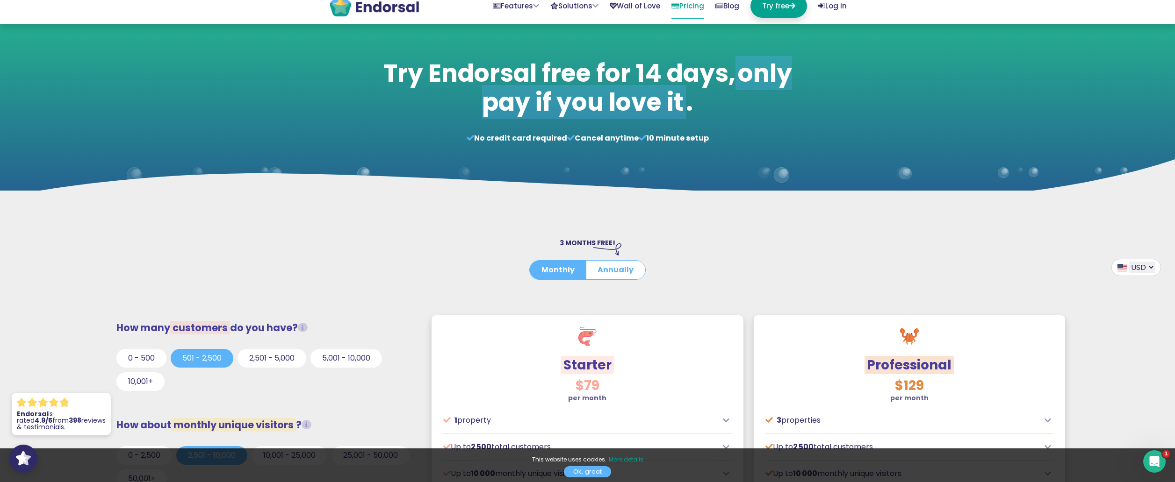
scroll to position [0, 0]
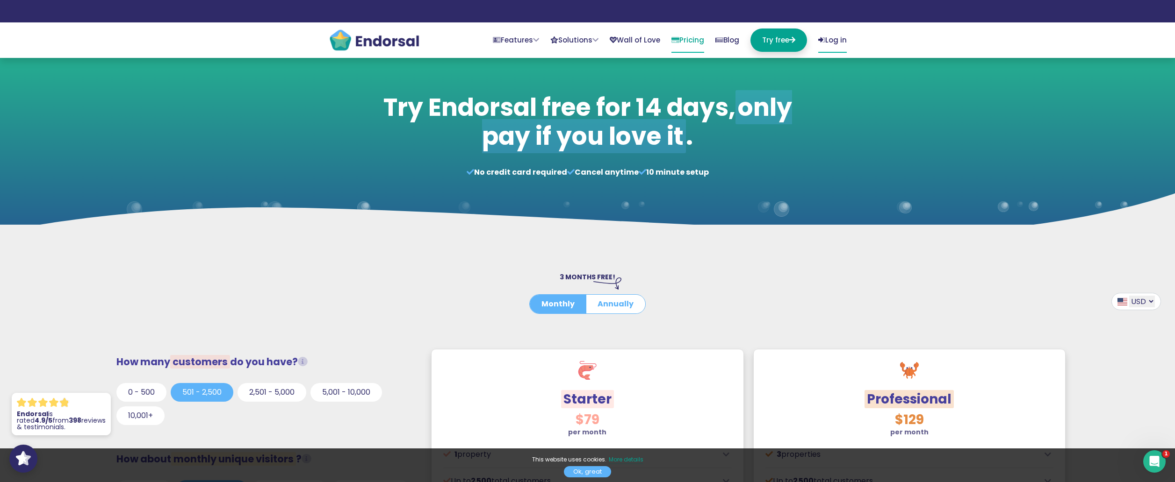
click at [835, 38] on link "Log in" at bounding box center [832, 41] width 29 height 24
